Goal: Find specific page/section: Find specific page/section

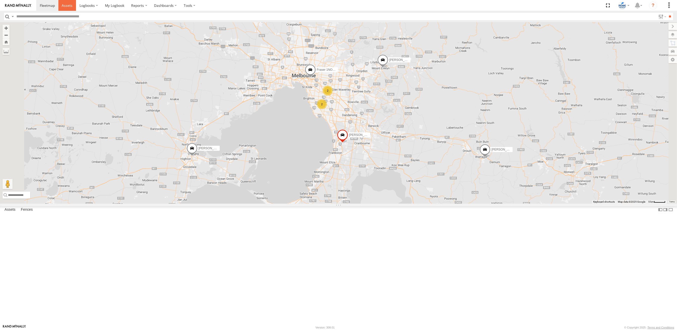
click at [66, 8] on link at bounding box center [67, 5] width 18 height 11
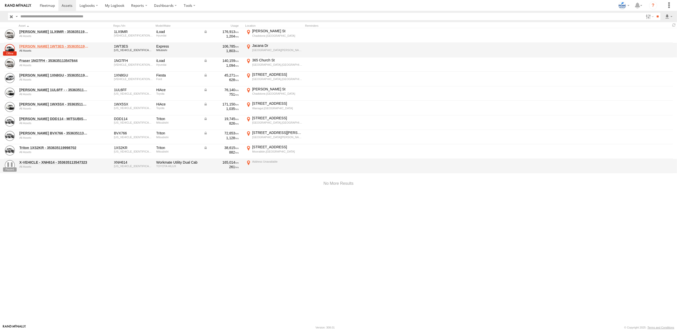
click at [24, 45] on link "[PERSON_NAME] 1WT3ES - 353635119770242" at bounding box center [53, 46] width 69 height 5
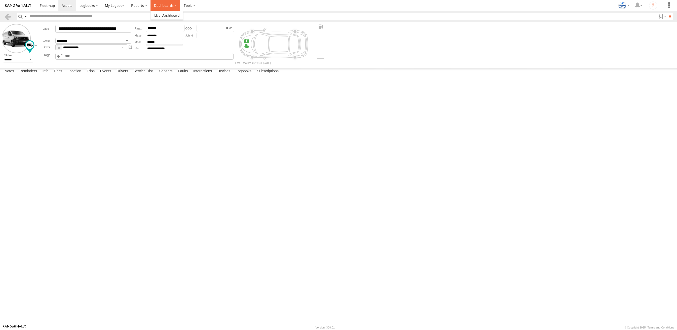
click at [172, 6] on label "Dashboards" at bounding box center [165, 5] width 30 height 11
click at [188, 3] on label at bounding box center [189, 5] width 19 height 11
click at [46, 5] on span at bounding box center [47, 5] width 15 height 5
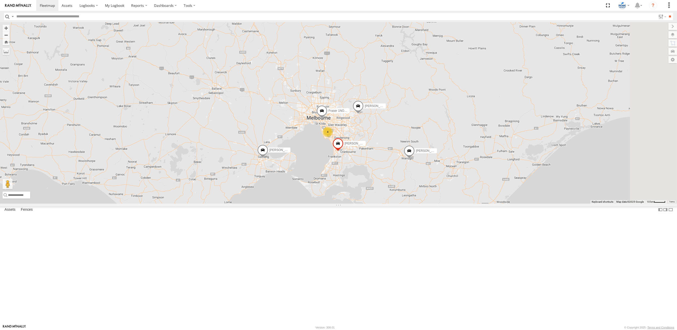
drag, startPoint x: 575, startPoint y: 254, endPoint x: 529, endPoint y: 248, distance: 46.9
click at [529, 203] on div "Dave 1WT3ES - 353635119770242 Fraser 1NO7FH - 353635113547844 Martin DDD114 - M…" at bounding box center [338, 112] width 677 height 181
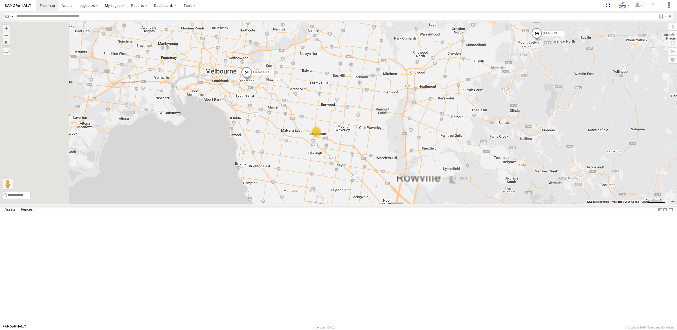
drag, startPoint x: 290, startPoint y: 235, endPoint x: 354, endPoint y: 88, distance: 160.0
click at [354, 89] on div "Dave 1WT3ES - 353635119770242 Fraser 1NO7FH - 353635113547844 Martin DDD114 - M…" at bounding box center [338, 112] width 677 height 181
